Goal: Information Seeking & Learning: Understand process/instructions

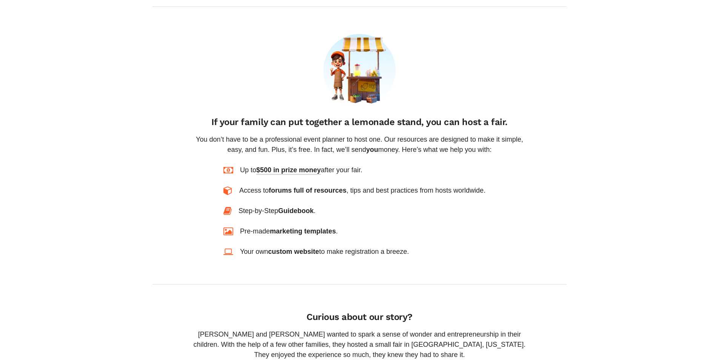
scroll to position [529, 0]
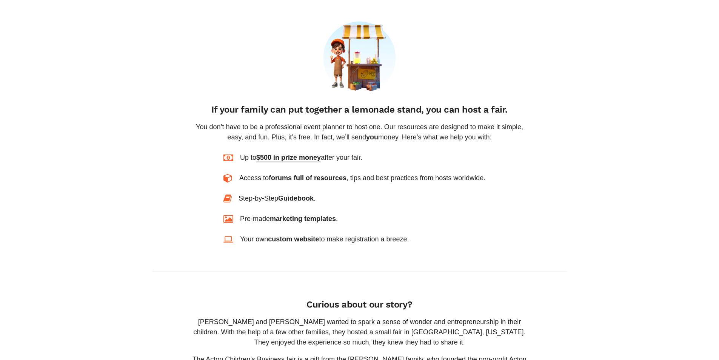
click at [282, 154] on span "$500 in prize money" at bounding box center [288, 158] width 65 height 9
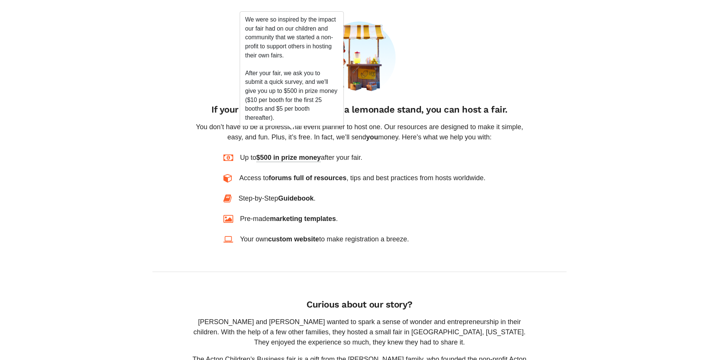
click at [332, 193] on div "Step-by-Step Guidebook ." at bounding box center [360, 198] width 272 height 10
click at [307, 174] on span "forums full of resources" at bounding box center [308, 178] width 78 height 8
click at [326, 193] on div "Step-by-Step Guidebook ." at bounding box center [360, 198] width 272 height 10
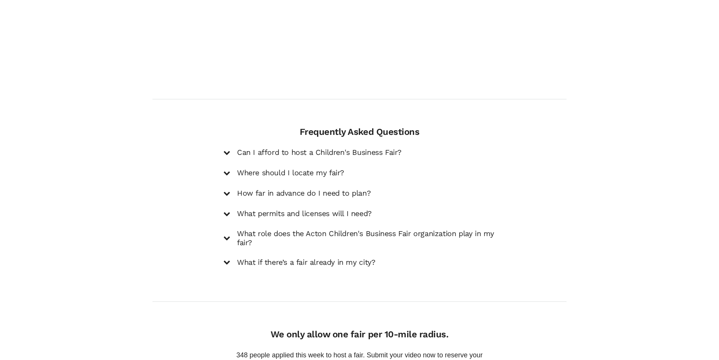
scroll to position [1057, 0]
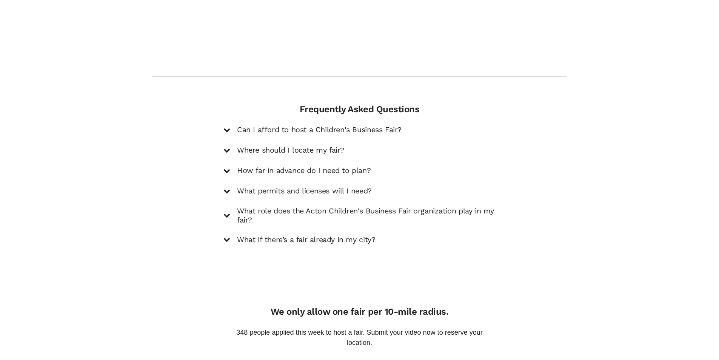
click at [296, 125] on h5 "Can I afford to host a Children's Business Fair?" at bounding box center [319, 129] width 165 height 9
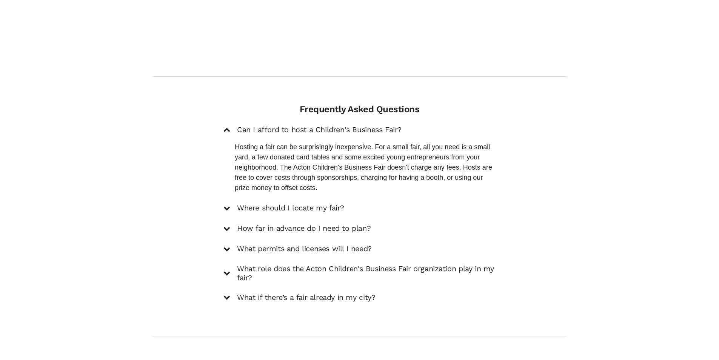
click at [529, 152] on div "Frequently Asked Questions Can I afford to host a Children's Business Fair? Hos…" at bounding box center [360, 206] width 426 height 205
click at [518, 149] on div "Frequently Asked Questions Can I afford to host a Children's Business Fair? Hos…" at bounding box center [360, 206] width 426 height 205
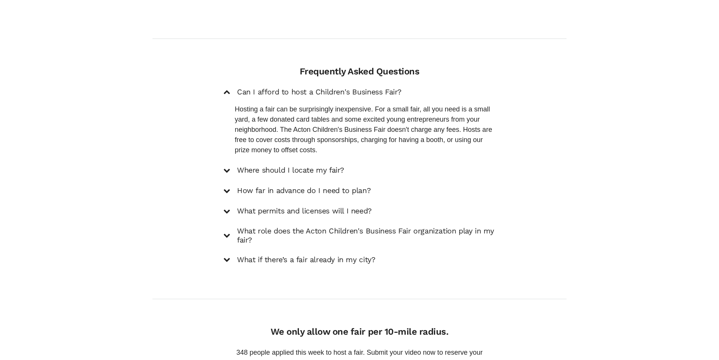
click at [521, 144] on div "Frequently Asked Questions Can I afford to host a Children's Business Fair? Hos…" at bounding box center [360, 168] width 426 height 205
click at [310, 166] on h5 "Where should I locate my fair?" at bounding box center [290, 170] width 107 height 9
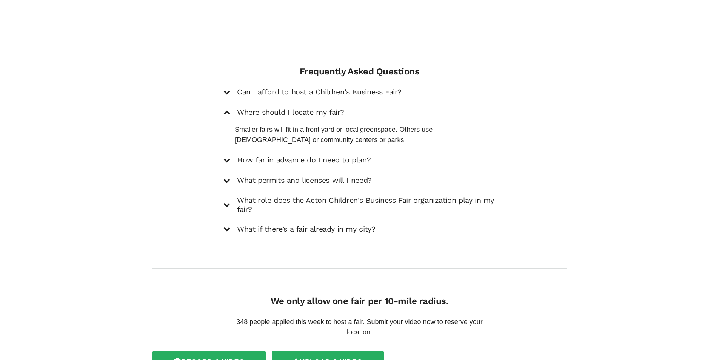
click at [331, 156] on h5 "How far in advance do I need to plan?" at bounding box center [304, 160] width 134 height 9
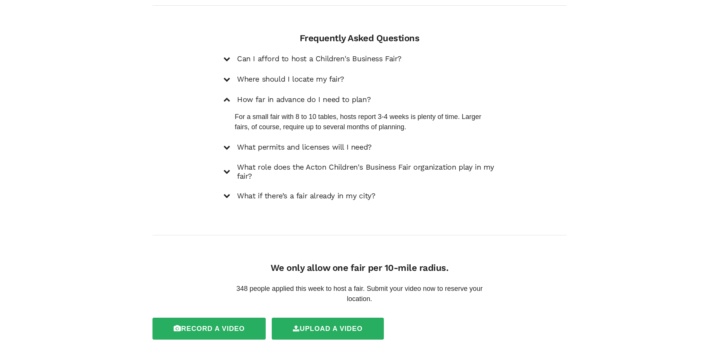
click at [302, 143] on h5 "What permits and licenses will I need?" at bounding box center [304, 147] width 135 height 9
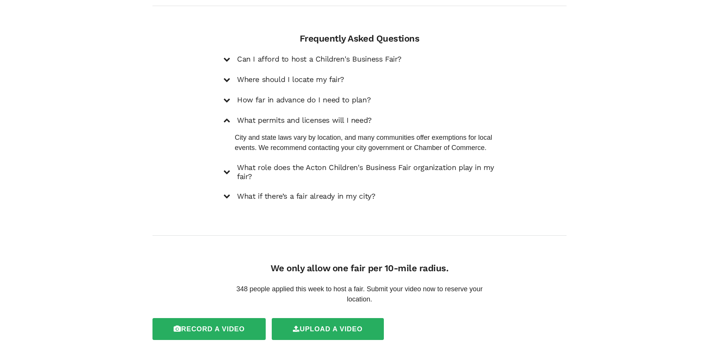
scroll to position [1128, 0]
click at [555, 154] on div "Frequently Asked Questions Can I afford to host a Children's Business Fair? Hos…" at bounding box center [360, 120] width 426 height 175
click at [391, 163] on h5 "What role does the Acton Children's Business Fair organization play in my fair?" at bounding box center [366, 172] width 259 height 18
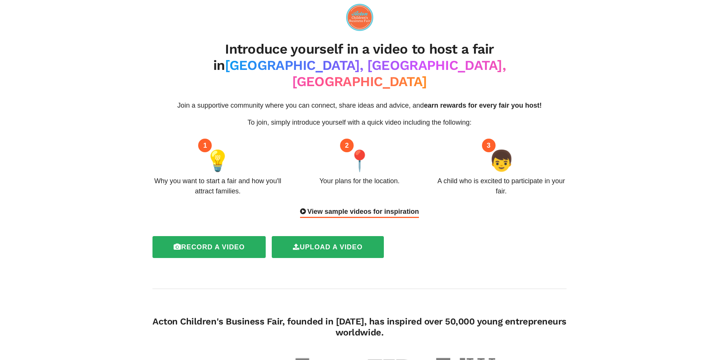
scroll to position [0, 0]
